Goal: Task Accomplishment & Management: Manage account settings

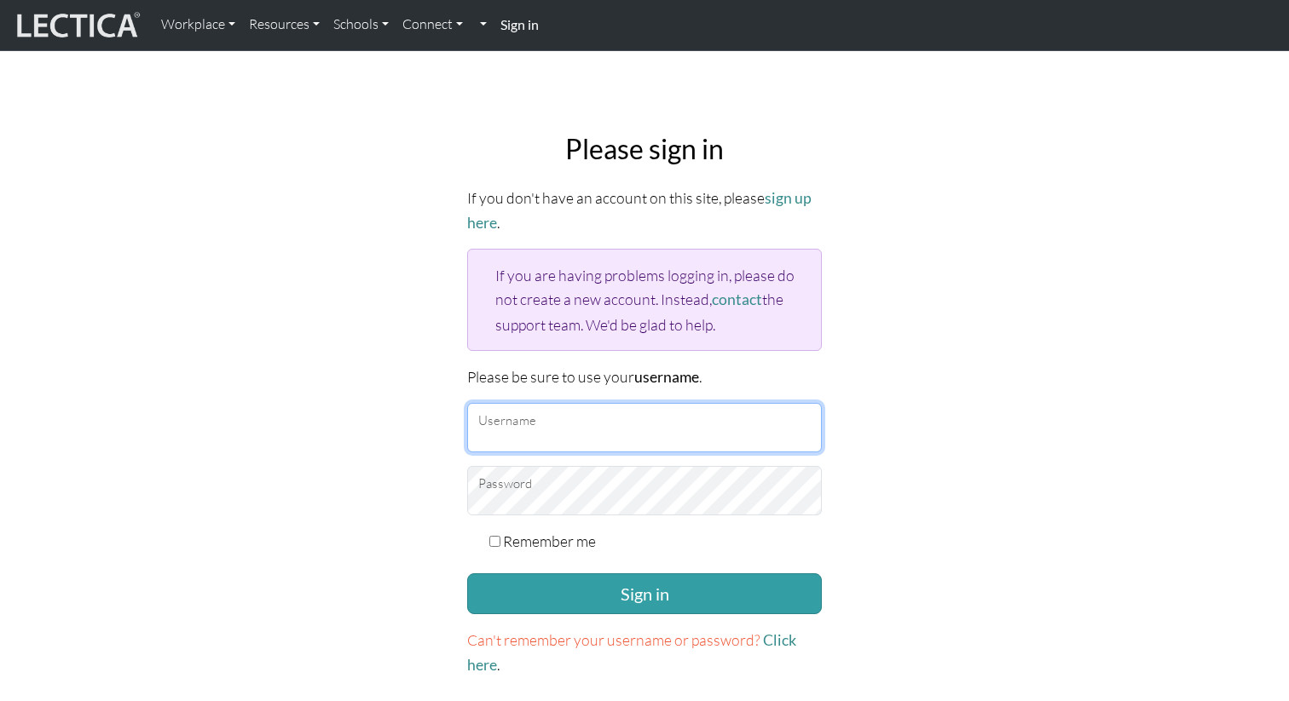
click at [508, 415] on input "Username" at bounding box center [644, 427] width 355 height 49
type input "nmaisano"
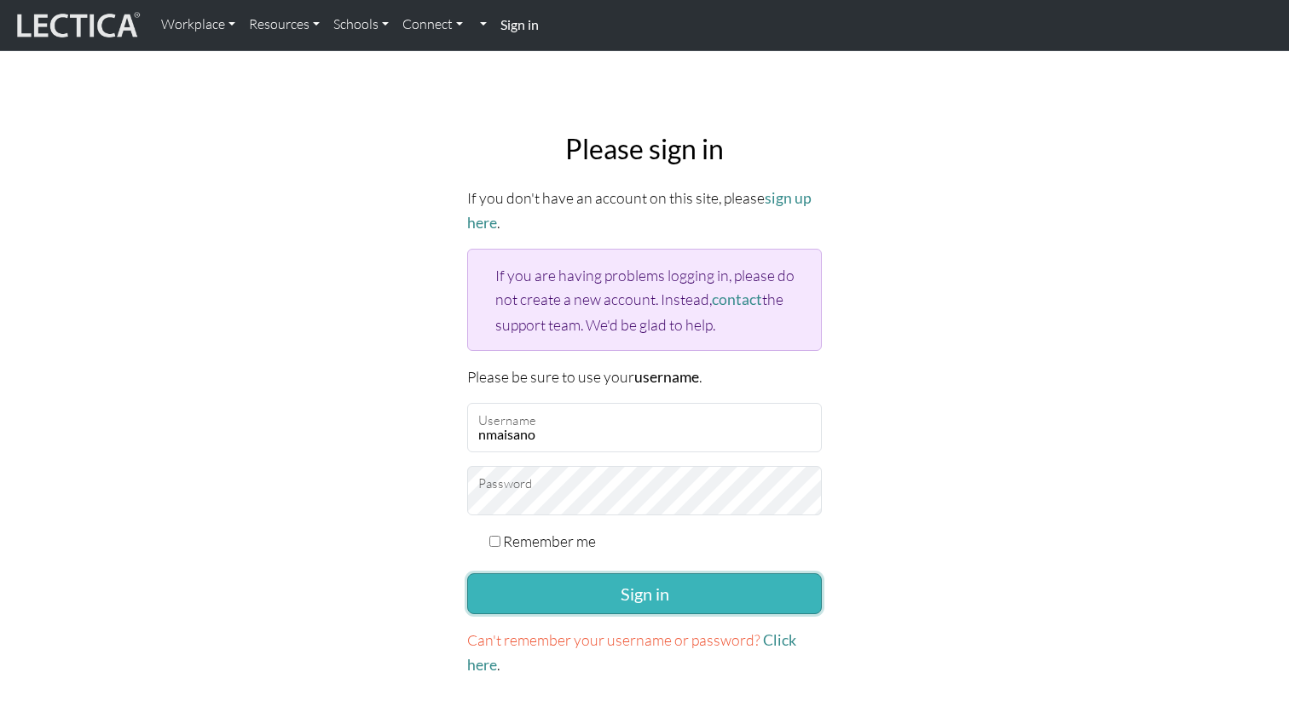
click at [634, 591] on button "Sign in" at bounding box center [644, 594] width 355 height 41
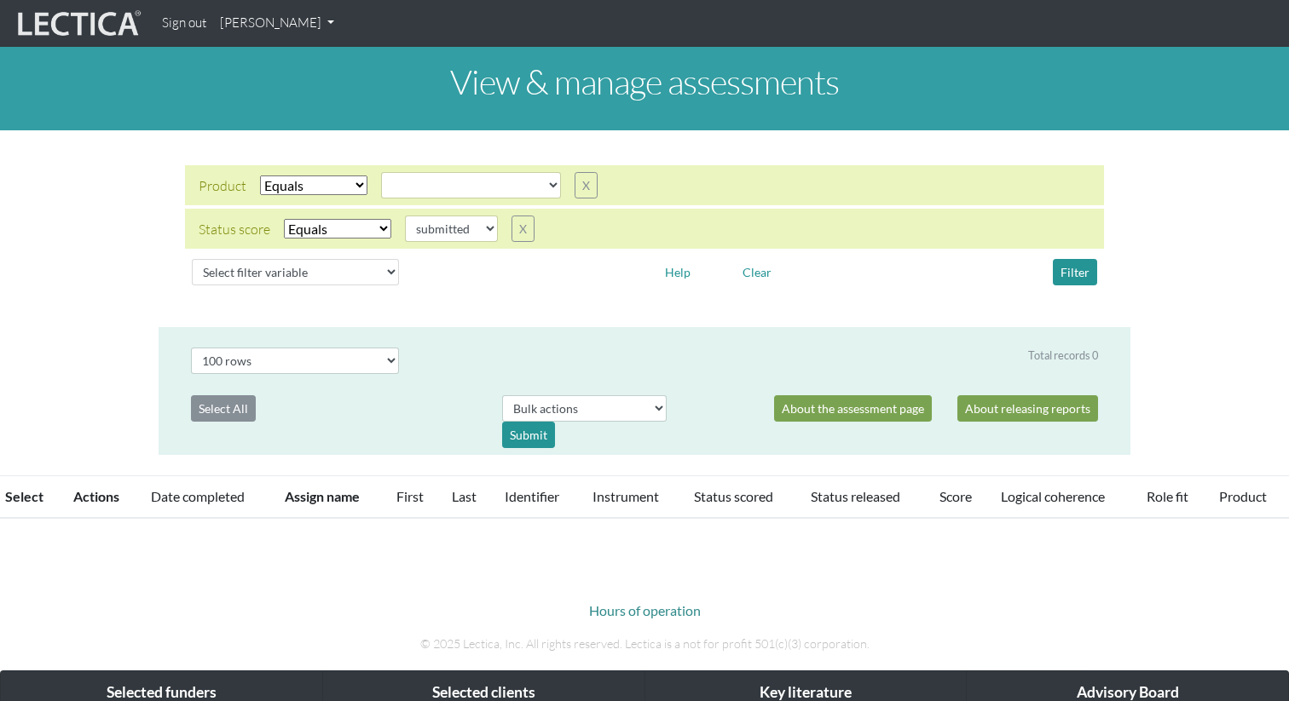
select select
select select "submitted"
select select "100"
click at [283, 28] on link "[PERSON_NAME]" at bounding box center [277, 23] width 128 height 33
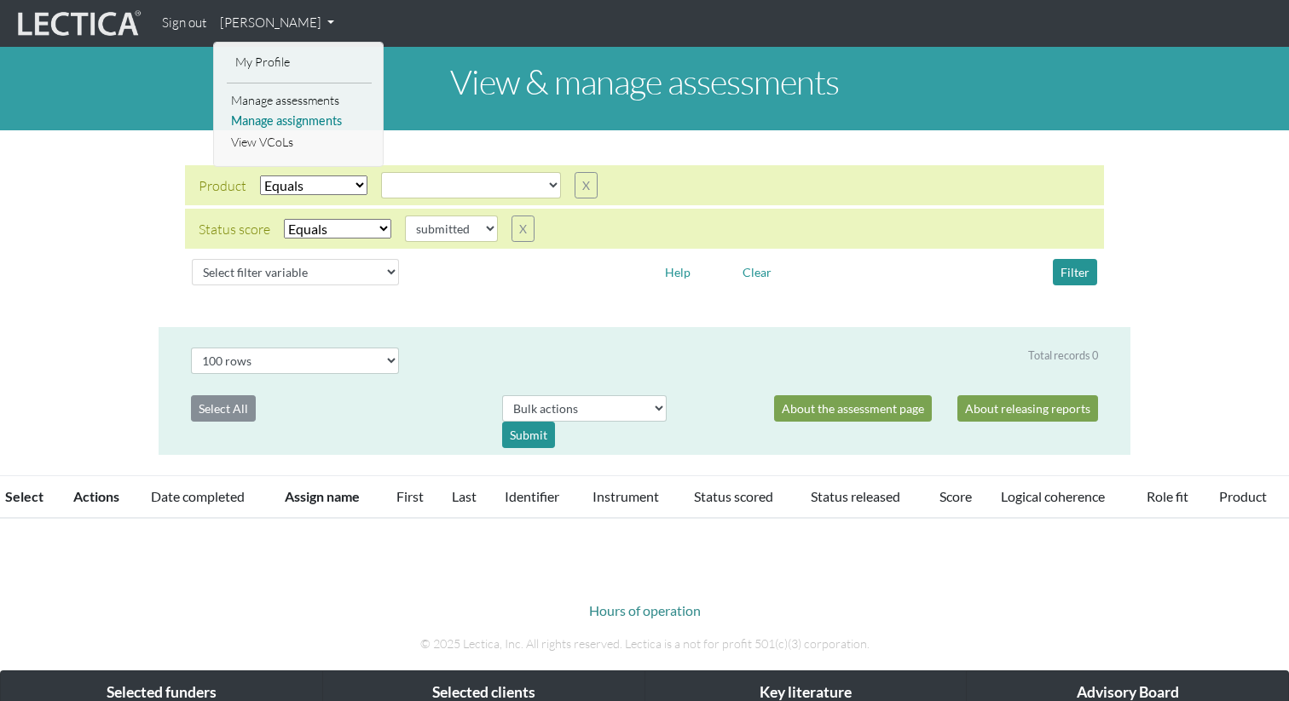
click at [296, 124] on link "Manage assignments" at bounding box center [299, 121] width 145 height 21
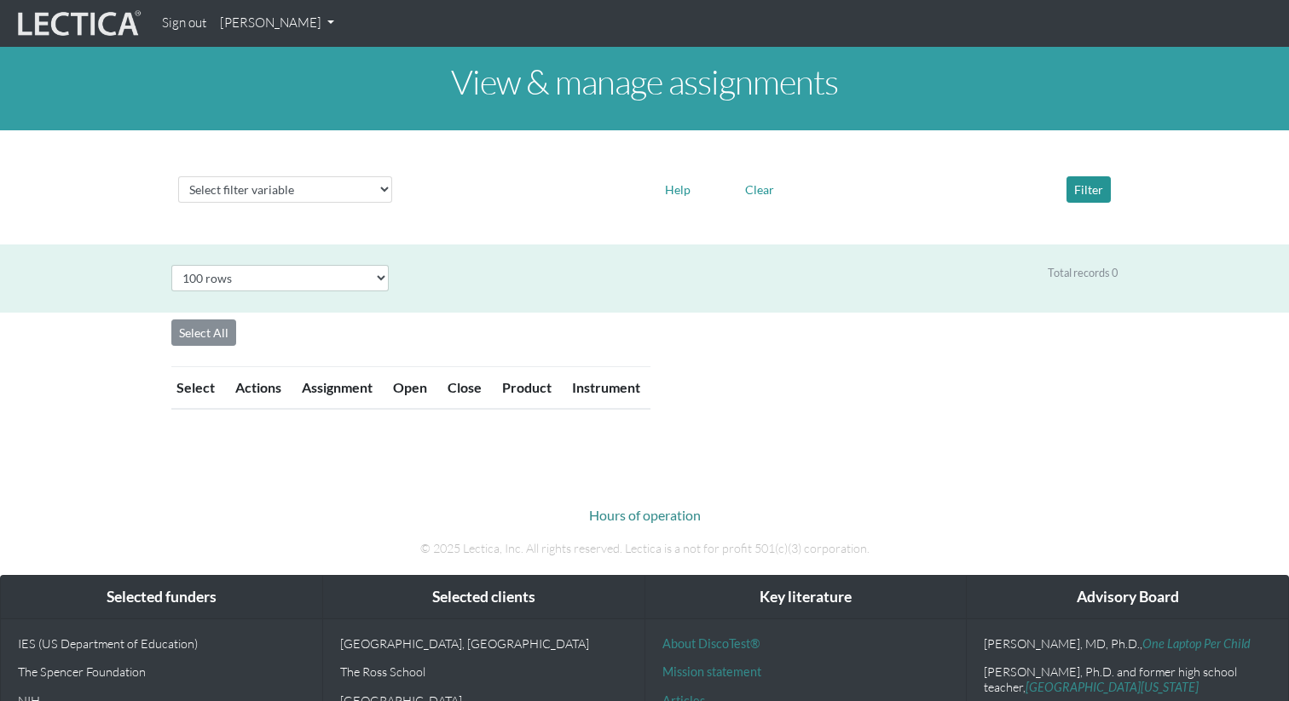
select select "100"
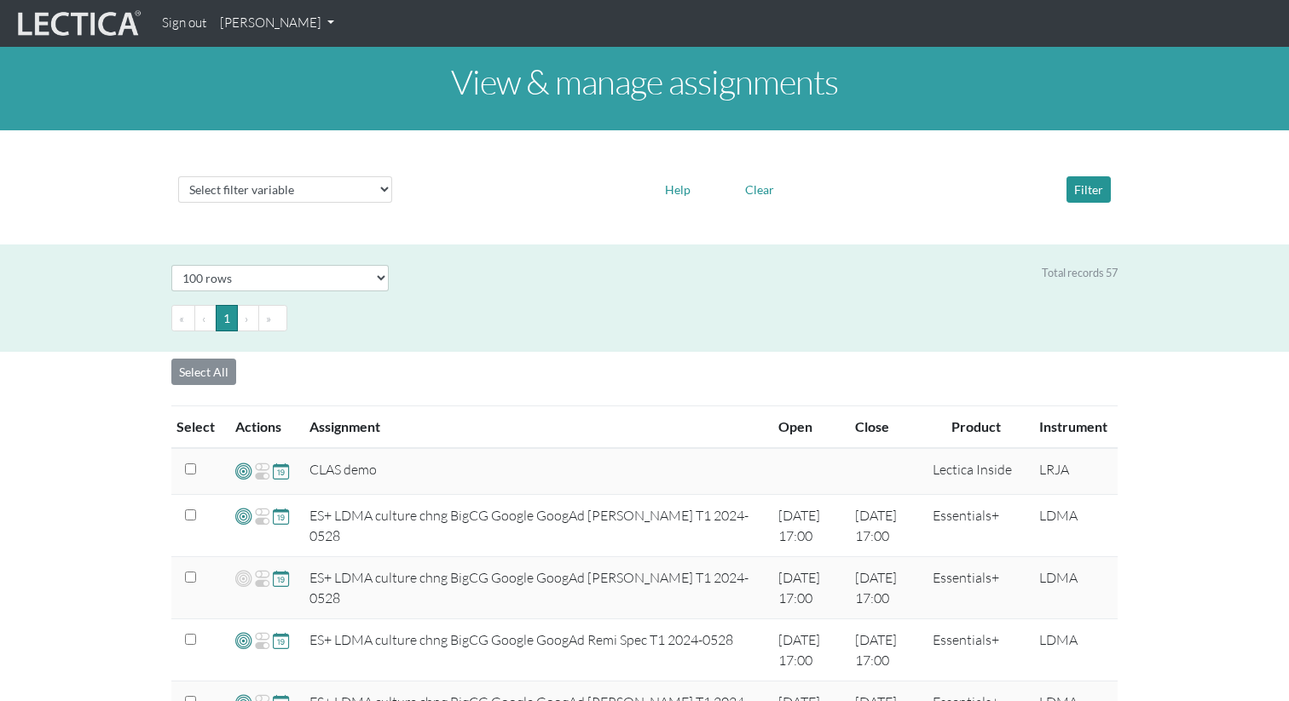
click at [349, 196] on select "Select filter variable Assignment name Date open Date close Instrument name Pro…" at bounding box center [285, 189] width 214 height 26
select select "name"
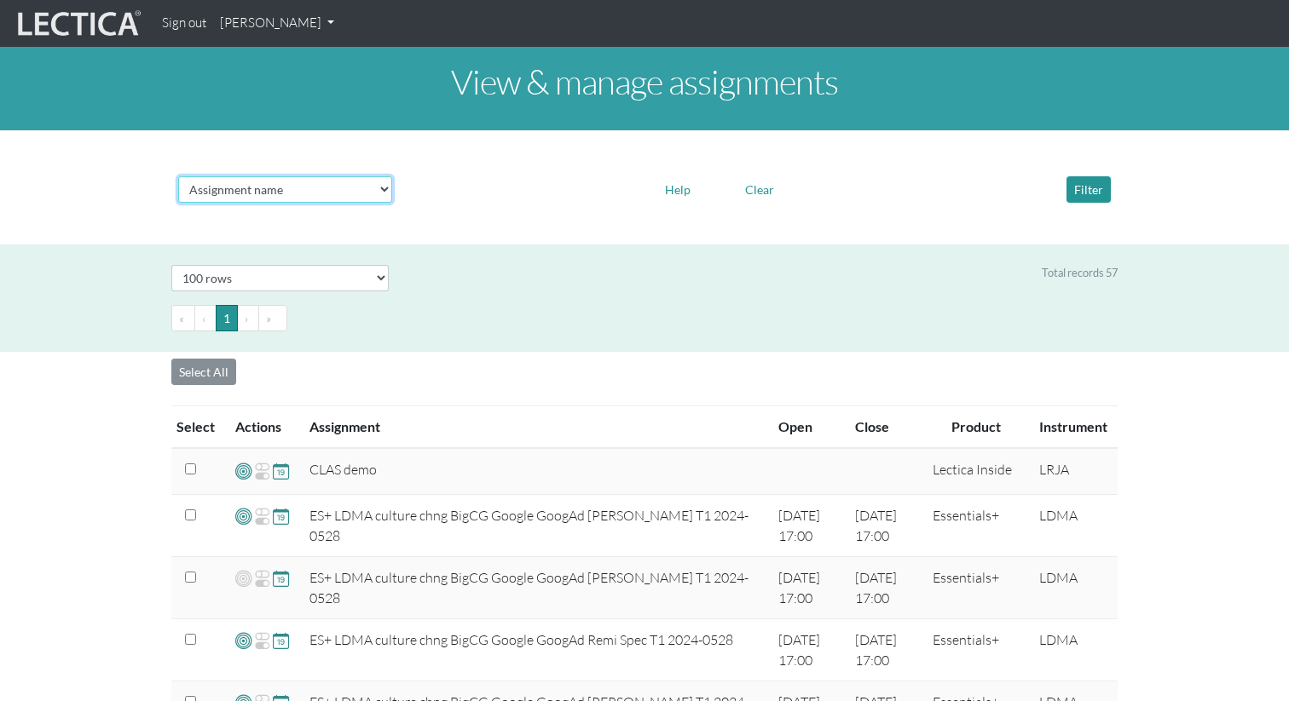
click at [178, 203] on select "Select filter variable Assignment name Date open Date close Instrument name Pro…" at bounding box center [285, 189] width 214 height 26
select select
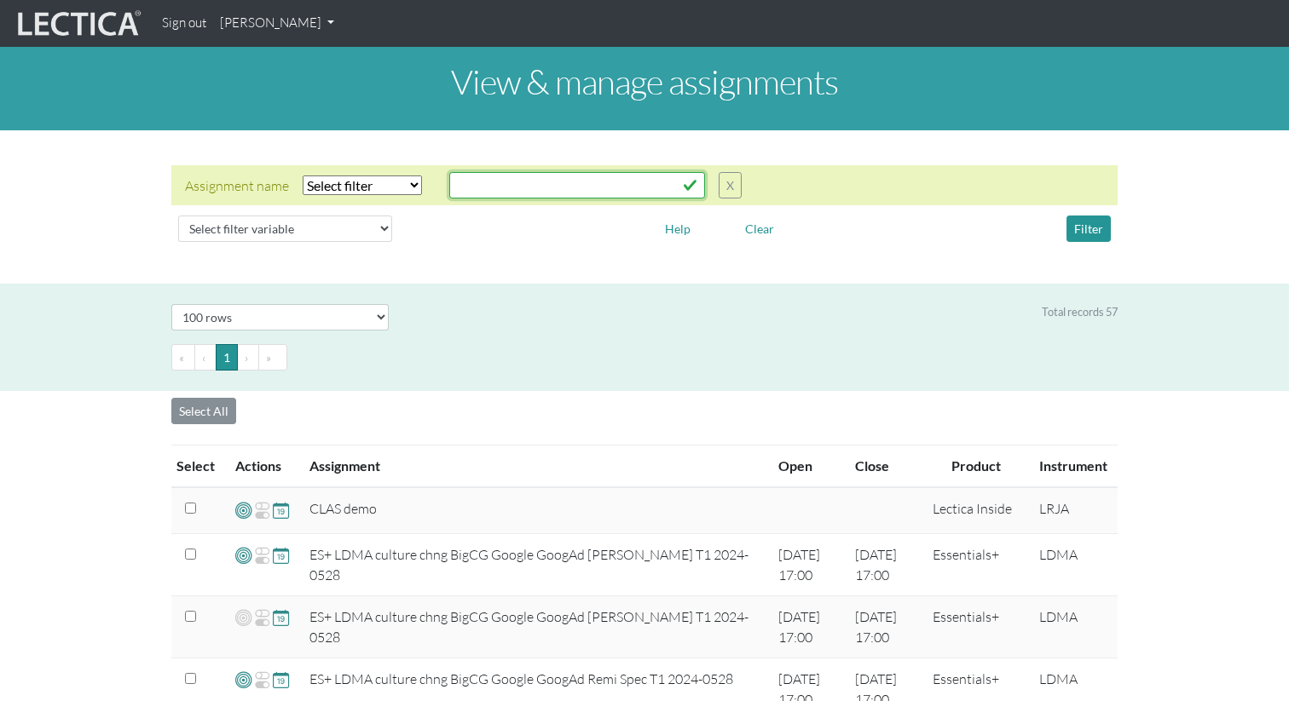
click at [511, 178] on input "text" at bounding box center [577, 185] width 256 height 26
click at [377, 179] on select "Select filter Equals Does not equal Contains Does not contain Starts with Ends …" at bounding box center [362, 186] width 119 height 20
select select "icontains"
click at [303, 176] on select "Select filter Equals Does not equal Contains Does not contain Starts with Ends …" at bounding box center [362, 186] width 119 height 20
click at [497, 184] on input "text" at bounding box center [577, 185] width 256 height 26
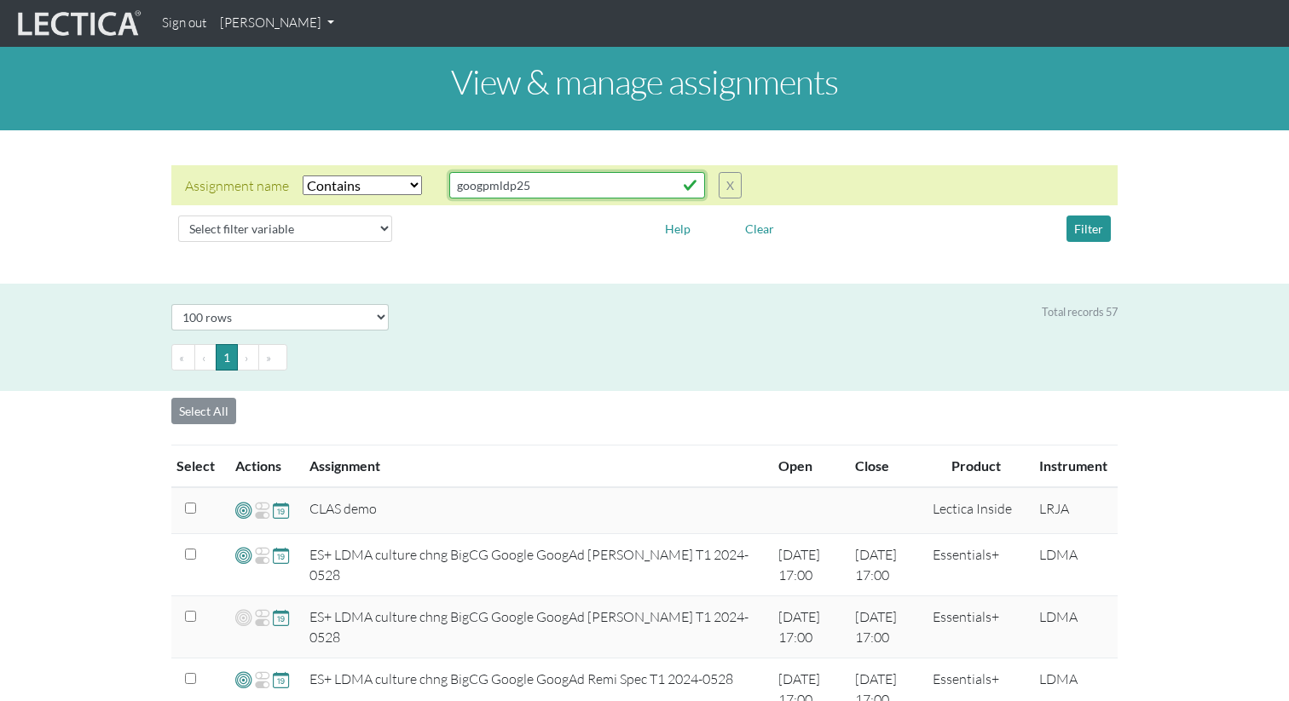
click at [695, 188] on input "googpmldp25" at bounding box center [577, 185] width 256 height 26
click at [694, 187] on input "googpmldp25" at bounding box center [577, 185] width 256 height 26
type input "googpmldp25"
click at [1081, 227] on button "Filter" at bounding box center [1088, 229] width 44 height 26
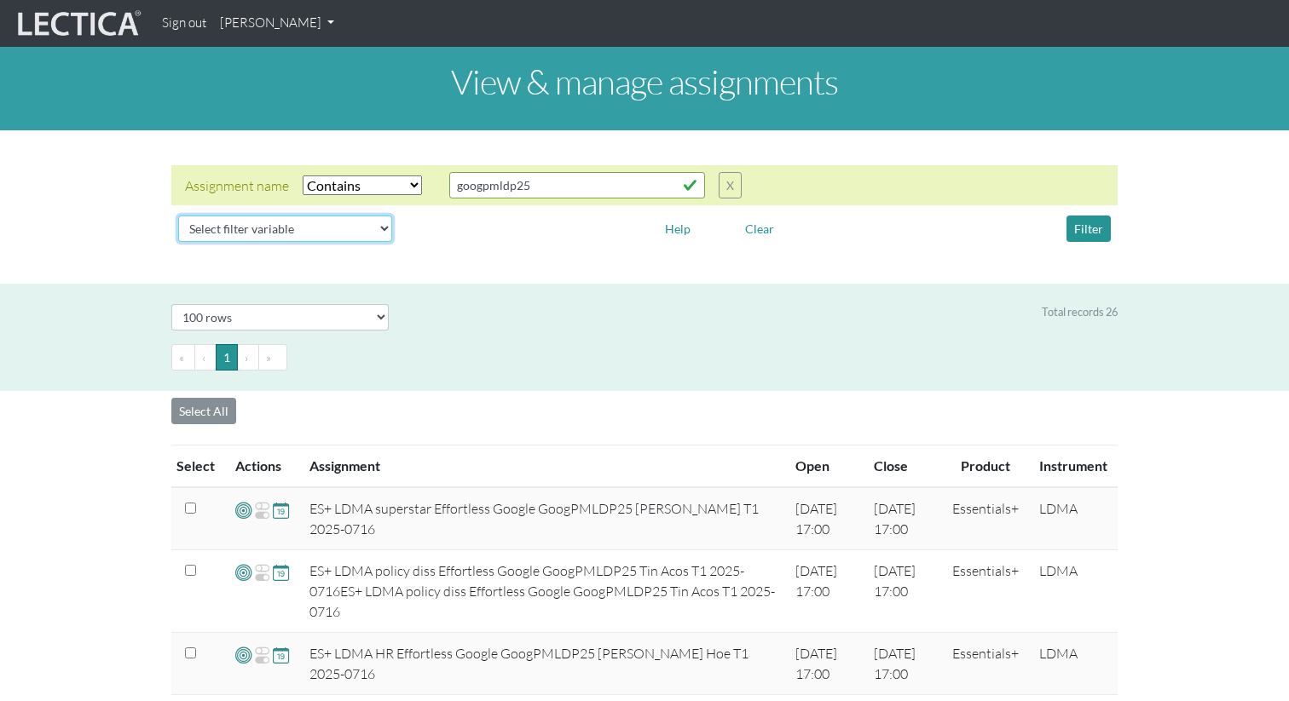
click at [337, 230] on select "Select filter variable Assignment name Date open Date close Instrument name Pro…" at bounding box center [285, 229] width 214 height 26
select select "name"
click at [178, 242] on select "Select filter variable Assignment name Date open Date close Instrument name Pro…" at bounding box center [285, 229] width 214 height 26
select select
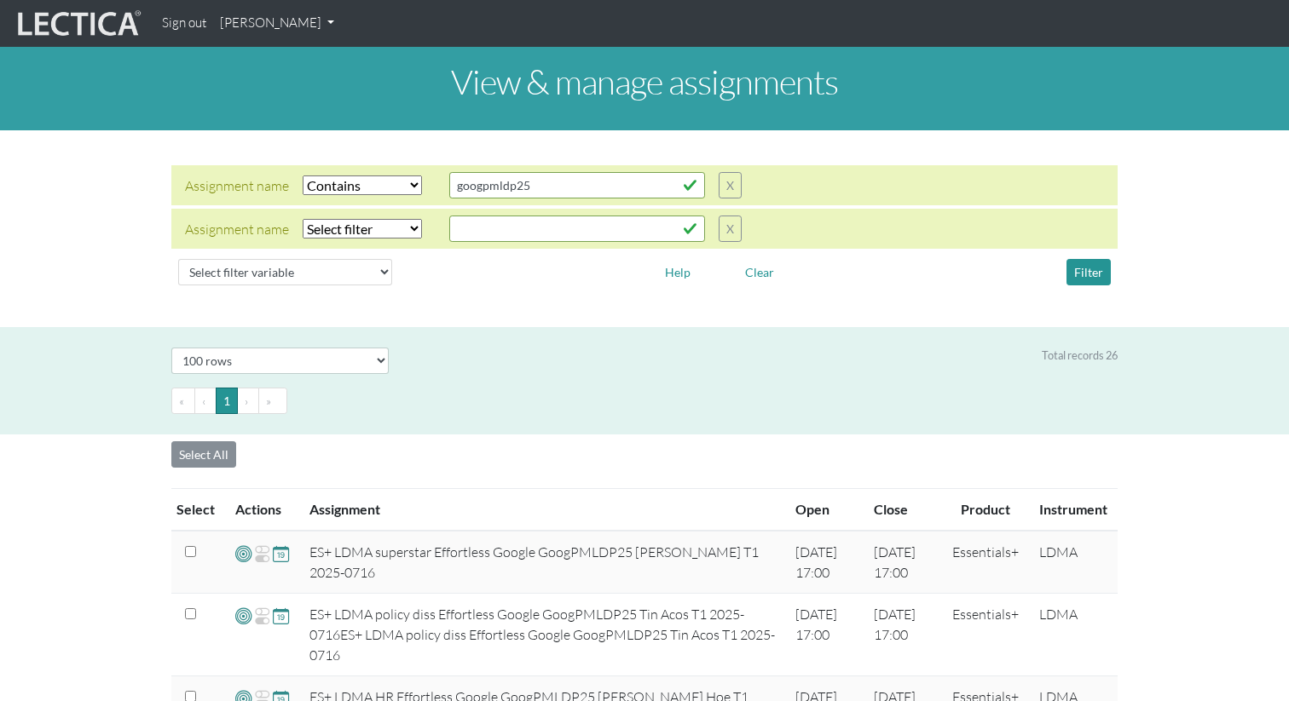
click at [424, 292] on div "Assignment name Select filter Equals Does not equal Contains Does not contain S…" at bounding box center [644, 229] width 1289 height 170
click at [413, 234] on select "Select filter Equals Does not equal Contains Does not contain Starts with Ends …" at bounding box center [362, 229] width 119 height 20
click at [424, 277] on div at bounding box center [524, 272] width 239 height 26
click at [405, 224] on select "Select filter Equals Does not equal Contains Does not contain Starts with Ends …" at bounding box center [362, 229] width 119 height 20
select select "icontains"
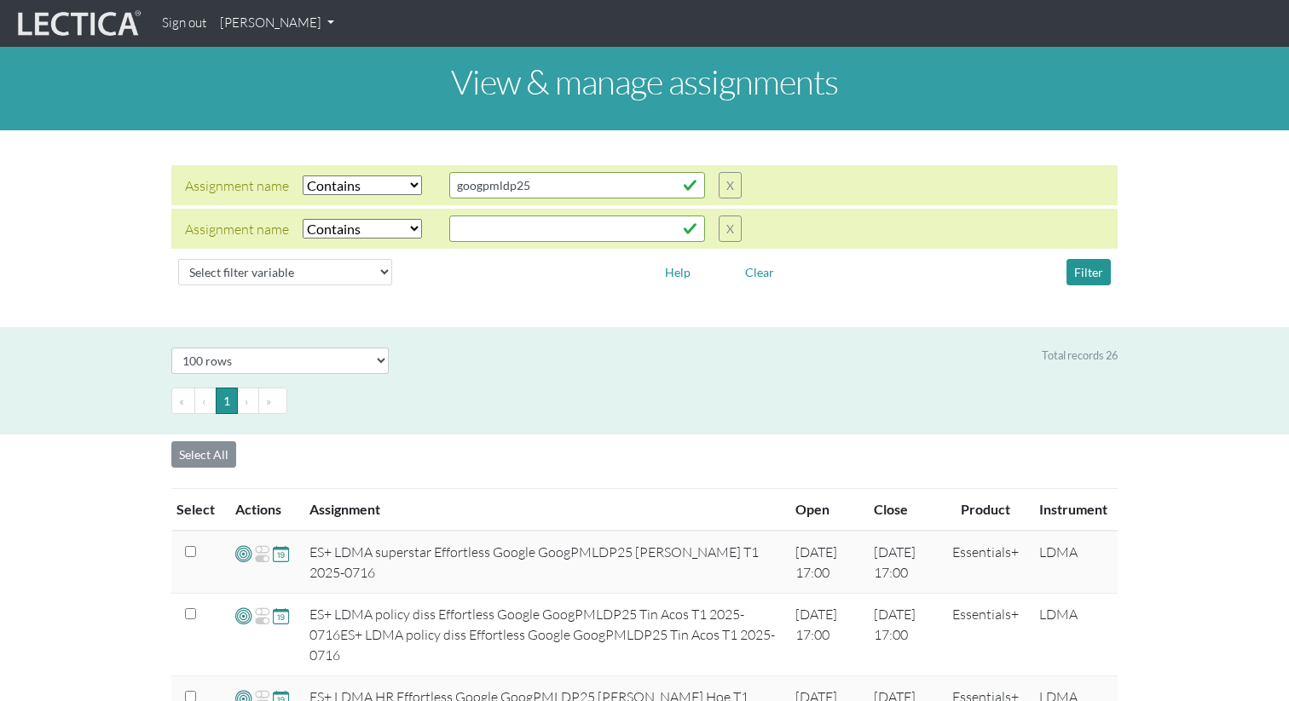
click at [303, 219] on select "Select filter Equals Does not equal Contains Does not contain Starts with Ends …" at bounding box center [362, 229] width 119 height 20
click at [508, 229] on input "text" at bounding box center [577, 229] width 256 height 26
click at [689, 232] on input "ani" at bounding box center [577, 229] width 256 height 26
click at [687, 232] on input "ani" at bounding box center [577, 229] width 256 height 26
type input "ani"
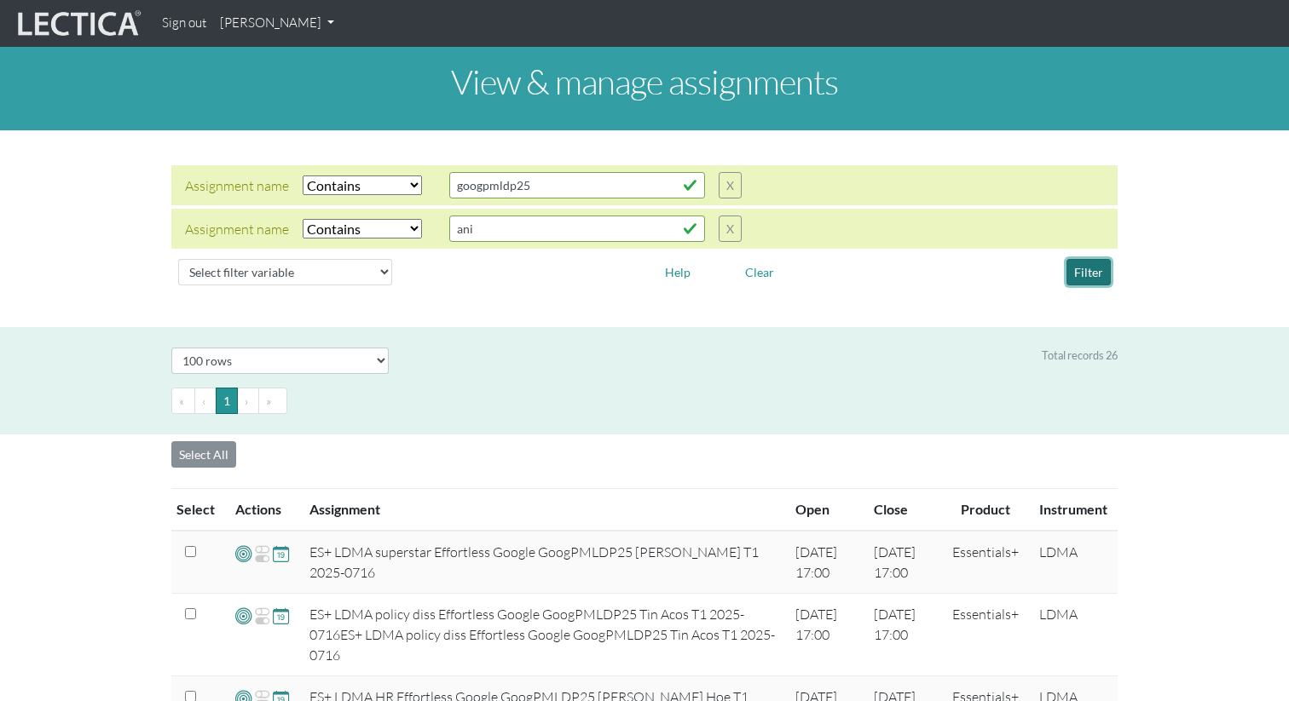
click at [1081, 269] on button "Filter" at bounding box center [1088, 272] width 44 height 26
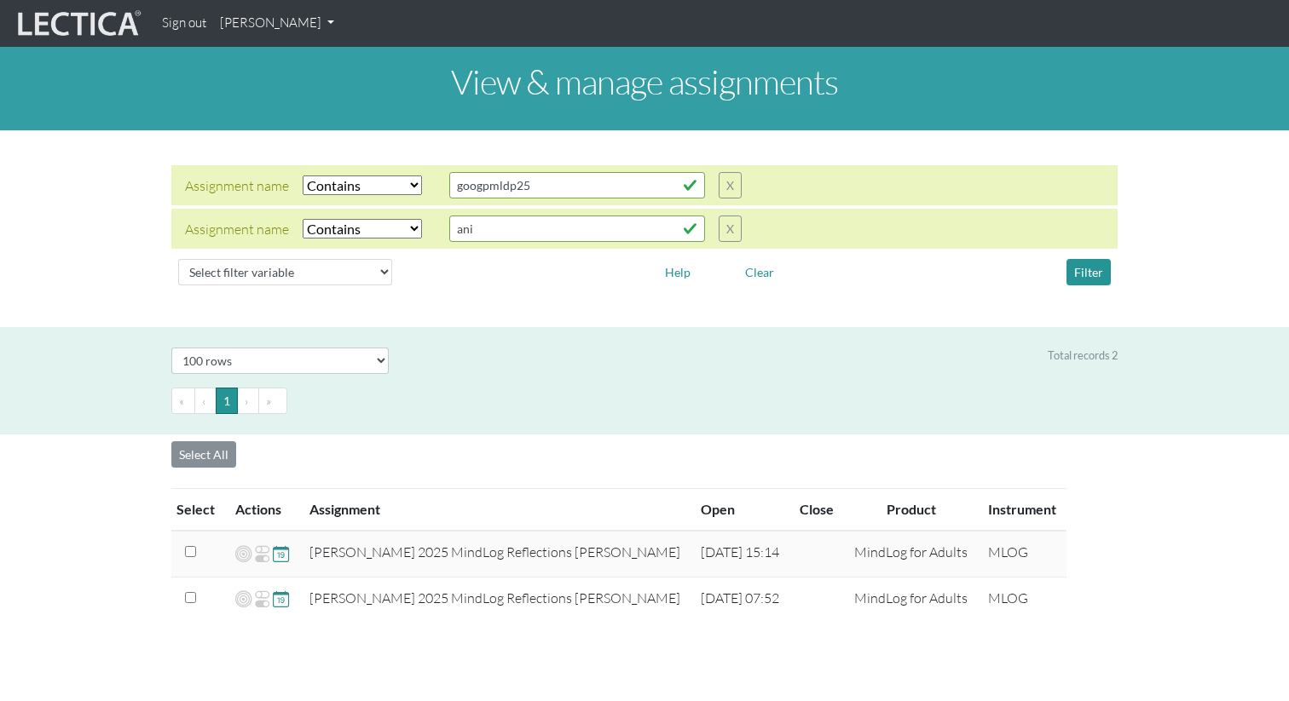
click at [642, 367] on div "Total records 2" at bounding box center [765, 361] width 729 height 26
